Goal: Task Accomplishment & Management: Manage account settings

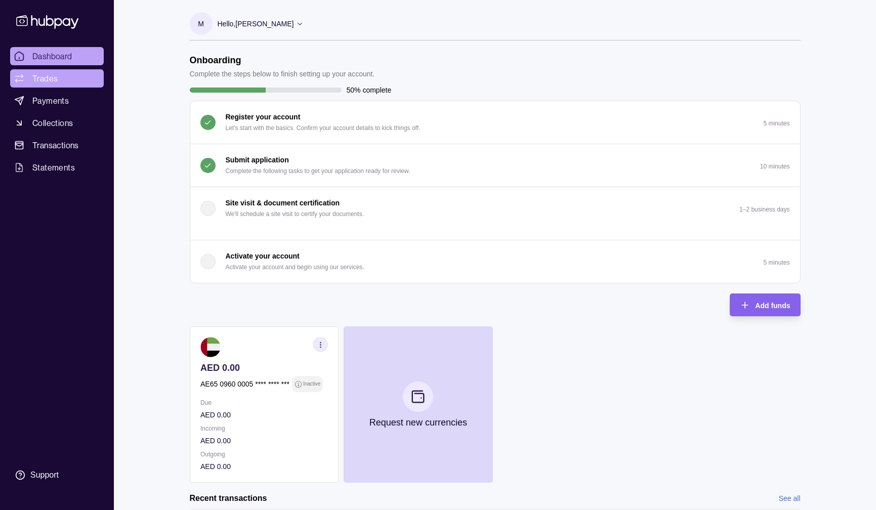
click at [45, 78] on span "Trades" at bounding box center [44, 78] width 25 height 12
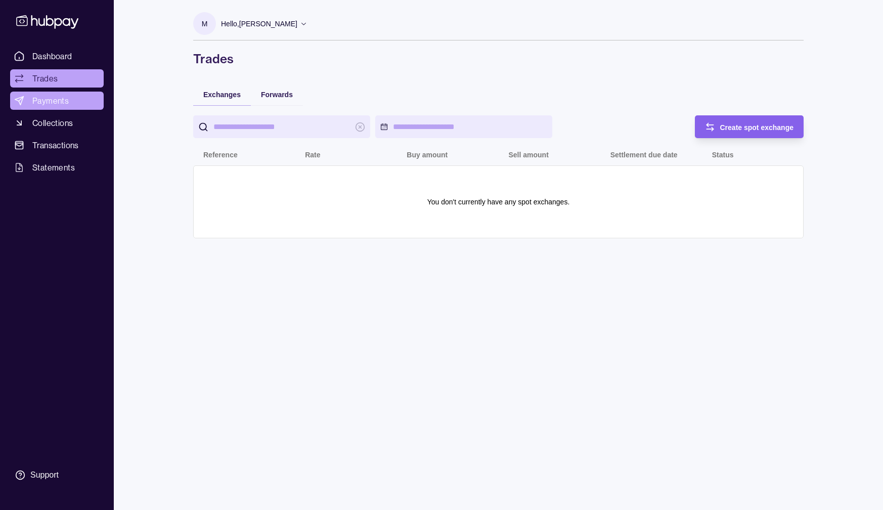
click at [53, 95] on span "Payments" at bounding box center [50, 101] width 36 height 12
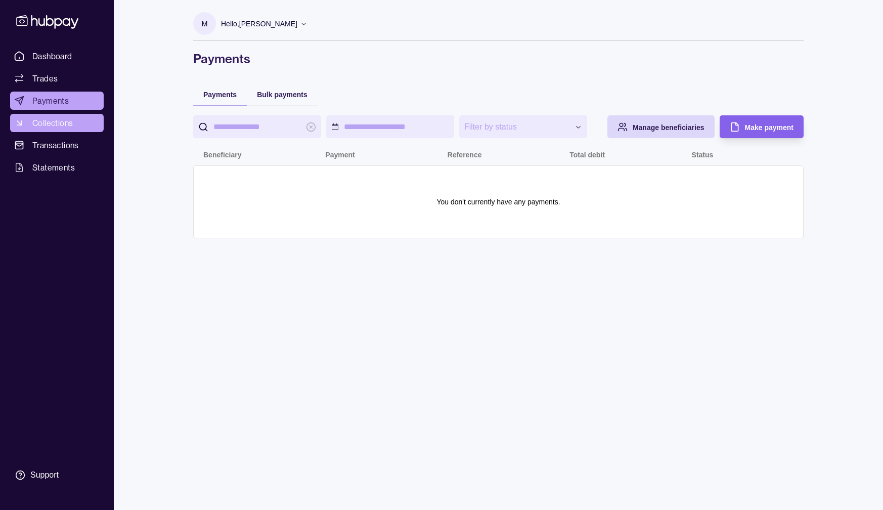
click at [56, 117] on span "Collections" at bounding box center [52, 123] width 40 height 12
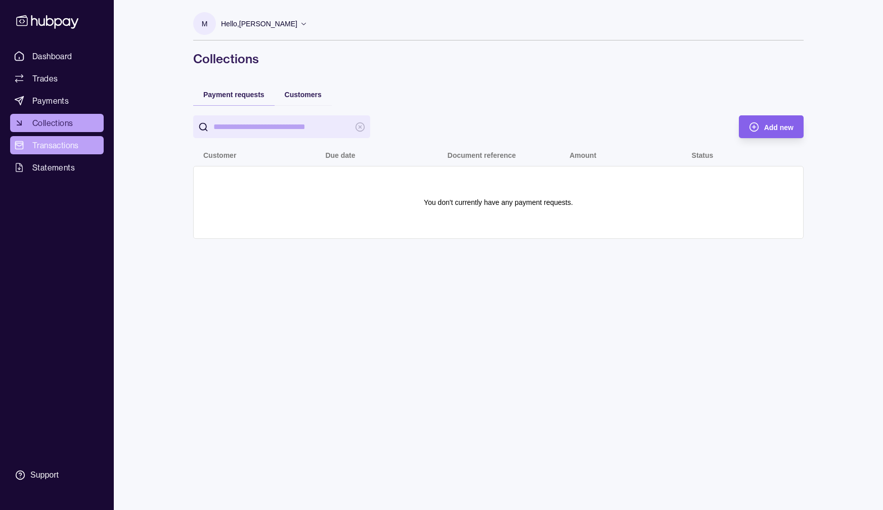
click at [59, 148] on span "Transactions" at bounding box center [55, 145] width 47 height 12
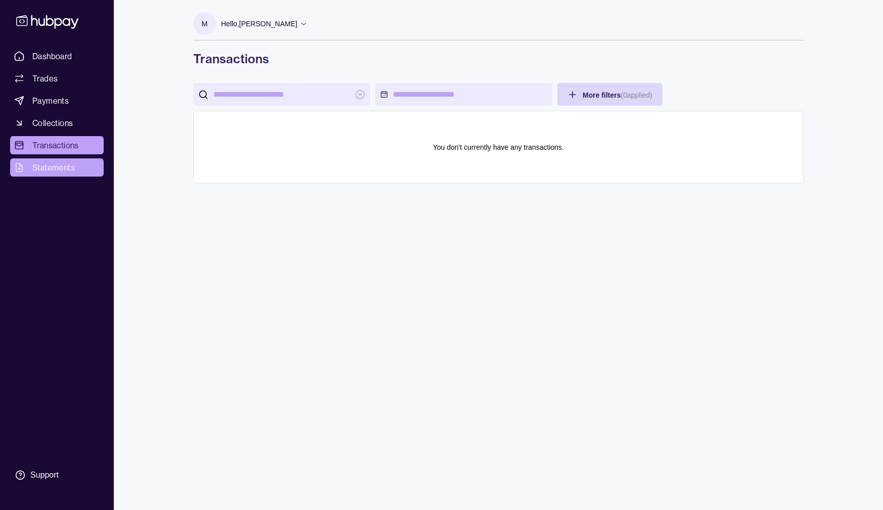
click at [69, 162] on span "Statements" at bounding box center [53, 167] width 43 height 12
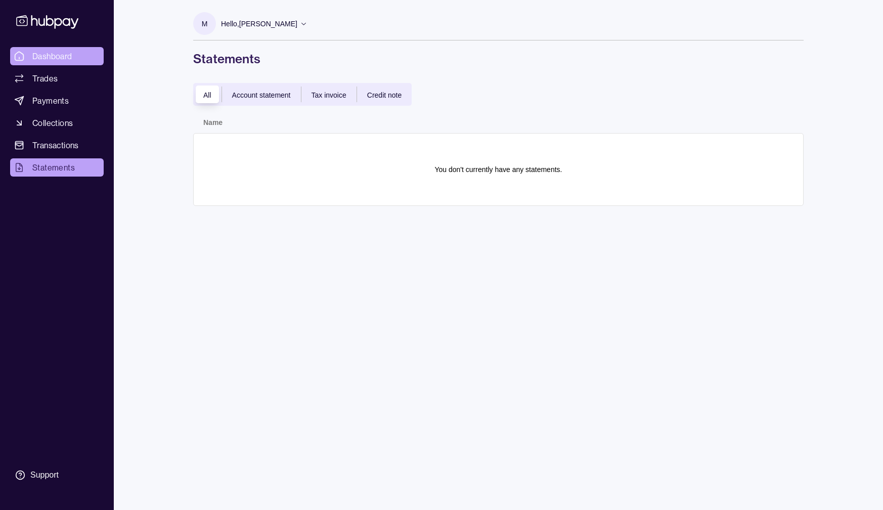
click at [79, 50] on link "Dashboard" at bounding box center [57, 56] width 94 height 18
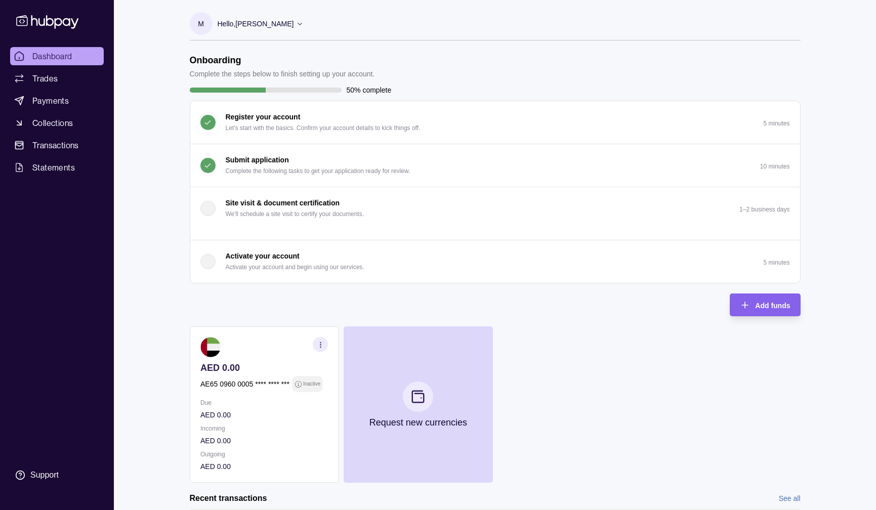
click at [263, 23] on p "Hello, [PERSON_NAME]" at bounding box center [256, 23] width 76 height 11
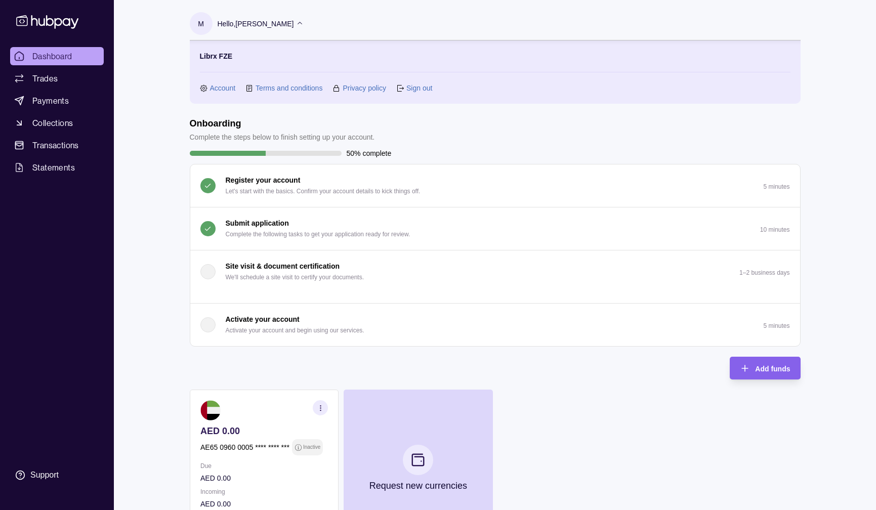
click at [209, 86] on section "Account" at bounding box center [218, 87] width 36 height 11
click at [211, 87] on link "Account" at bounding box center [223, 87] width 26 height 11
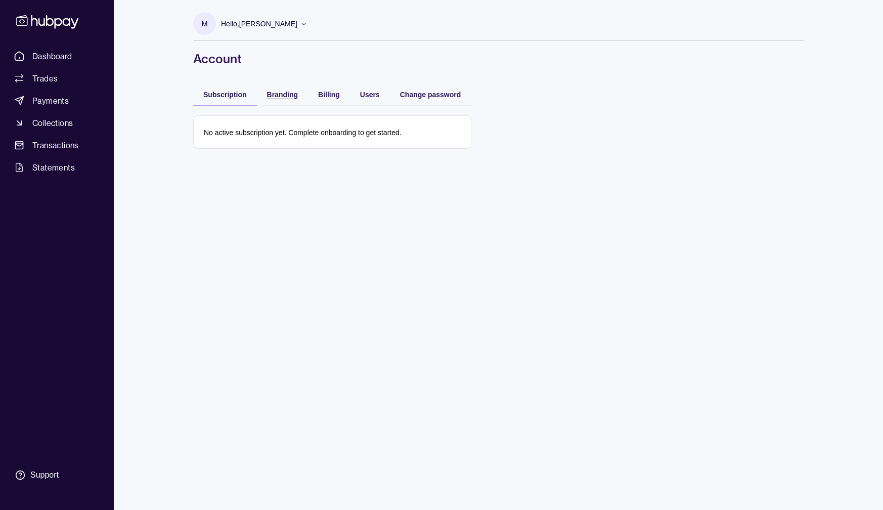
click at [282, 91] on span "Branding" at bounding box center [282, 95] width 31 height 8
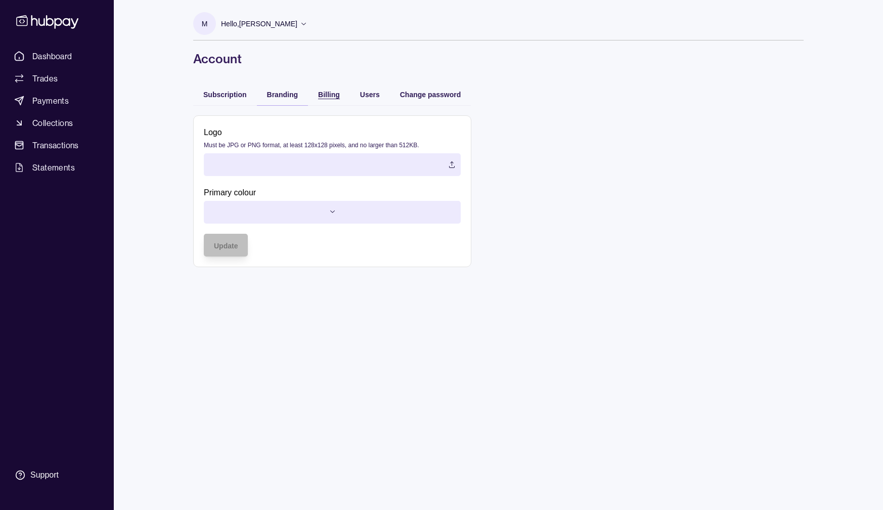
click at [320, 93] on span "Billing" at bounding box center [329, 95] width 22 height 8
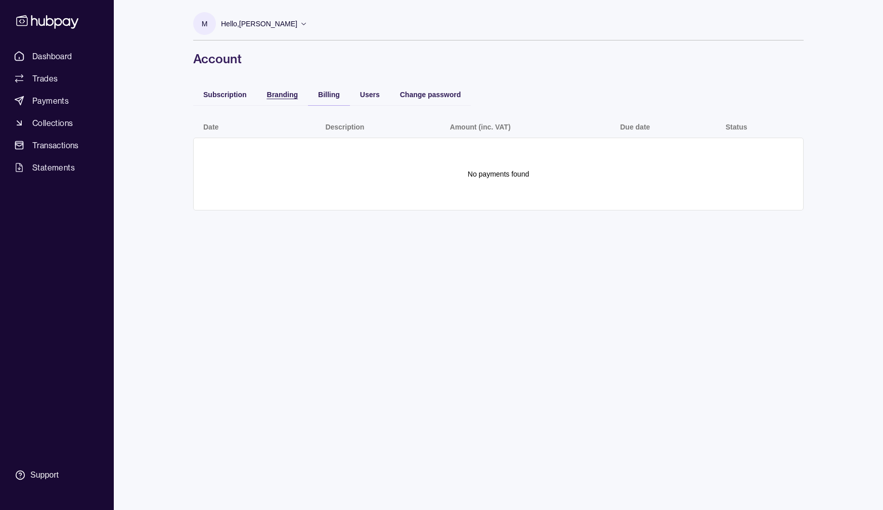
click at [282, 94] on span "Branding" at bounding box center [282, 95] width 31 height 8
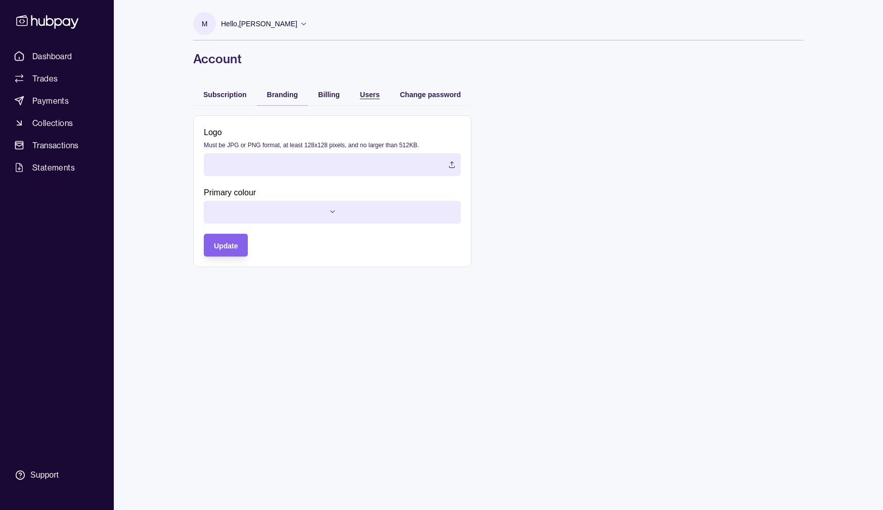
click at [374, 98] on span "Users" at bounding box center [370, 95] width 20 height 8
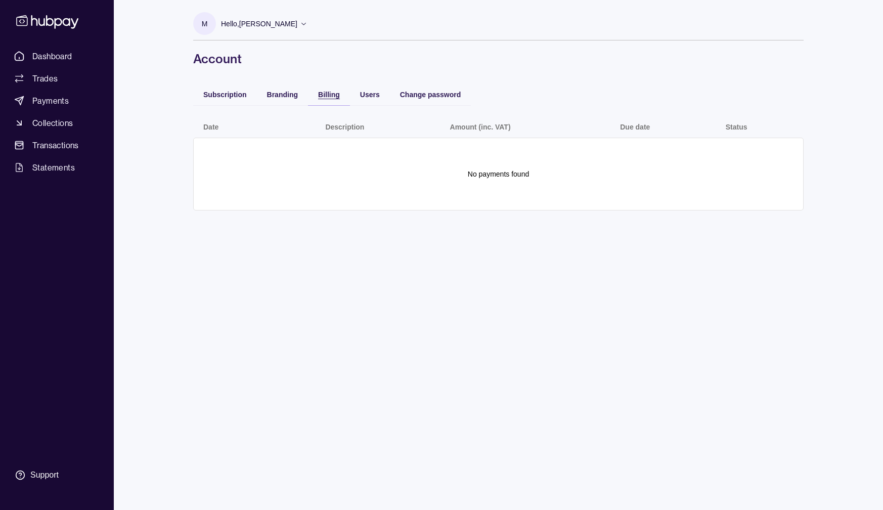
click at [338, 97] on span "Billing" at bounding box center [329, 95] width 22 height 8
click at [375, 98] on span "Users" at bounding box center [370, 95] width 20 height 8
click at [333, 98] on span "Billing" at bounding box center [329, 95] width 22 height 8
click at [278, 95] on span "Branding" at bounding box center [282, 95] width 31 height 8
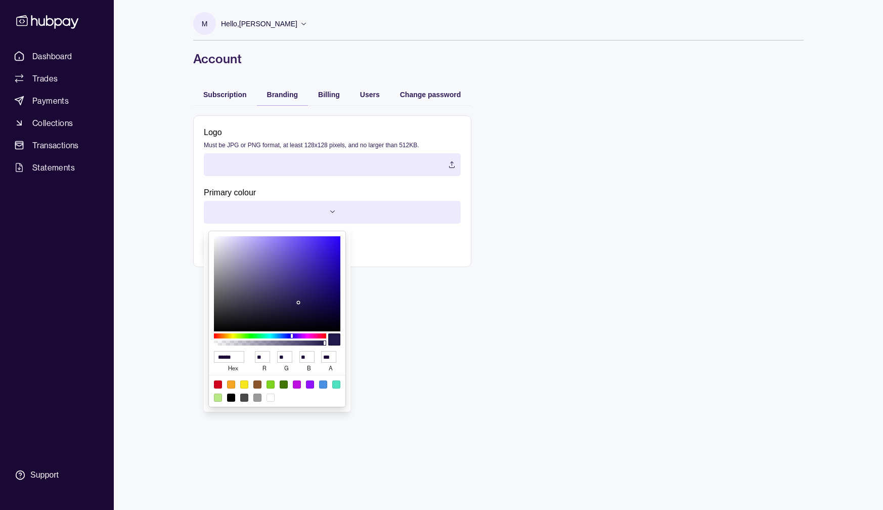
click at [330, 214] on html "Dashboard Trades Payments Collections Transactions Statements Support M Hello, …" at bounding box center [441, 255] width 883 height 510
click at [543, 213] on html "Dashboard Trades Payments Collections Transactions Statements Support M Hello, …" at bounding box center [441, 255] width 883 height 510
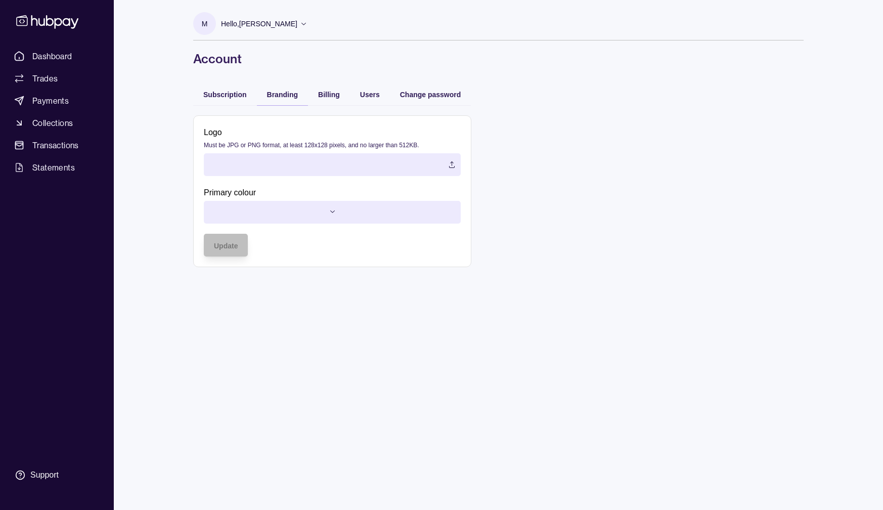
click at [487, 123] on form "Logo Must be JPG or PNG format, at least 128x128 pixels, and no larger than 512…" at bounding box center [498, 191] width 611 height 152
